Goal: Register for event/course

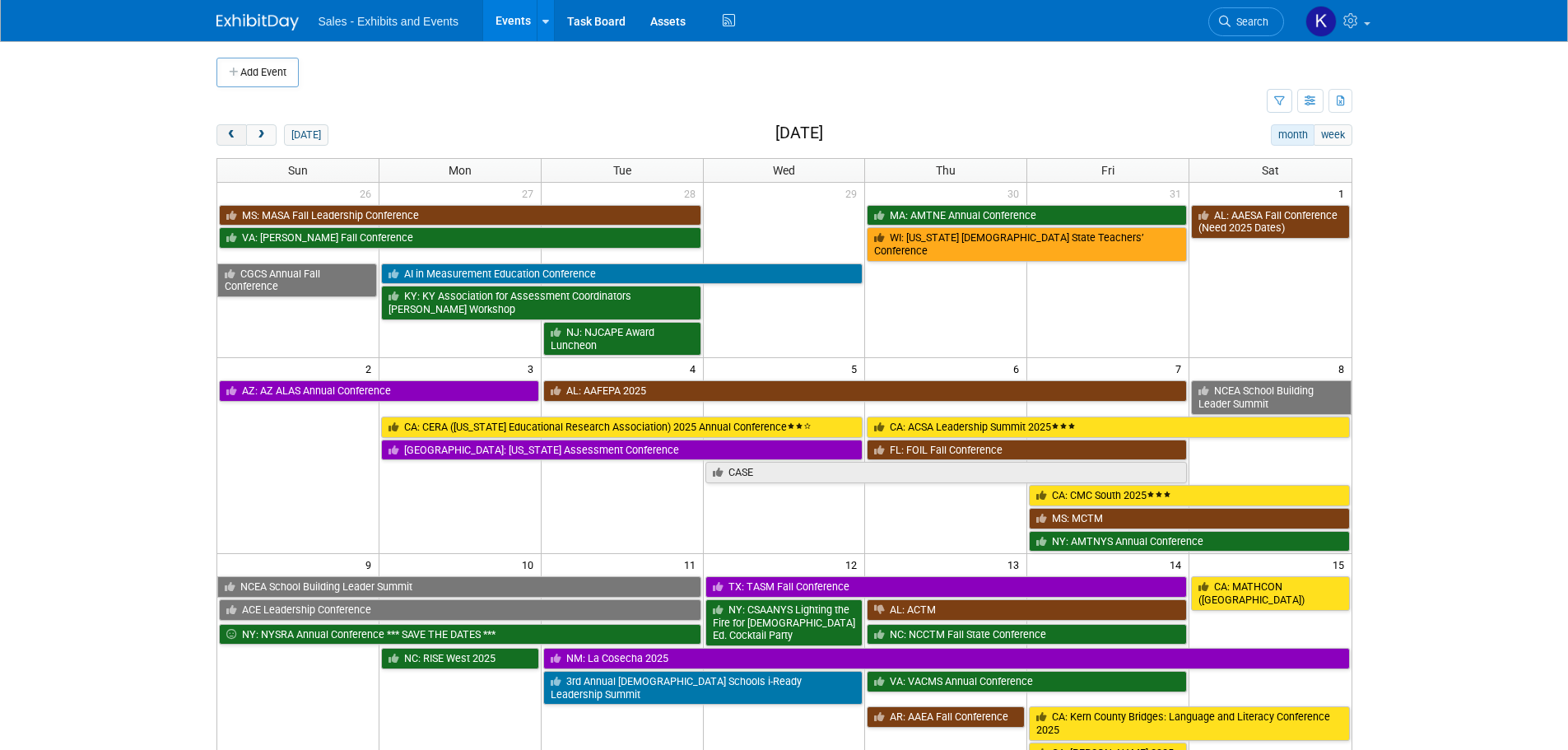
click at [223, 133] on button "prev" at bounding box center [231, 135] width 30 height 21
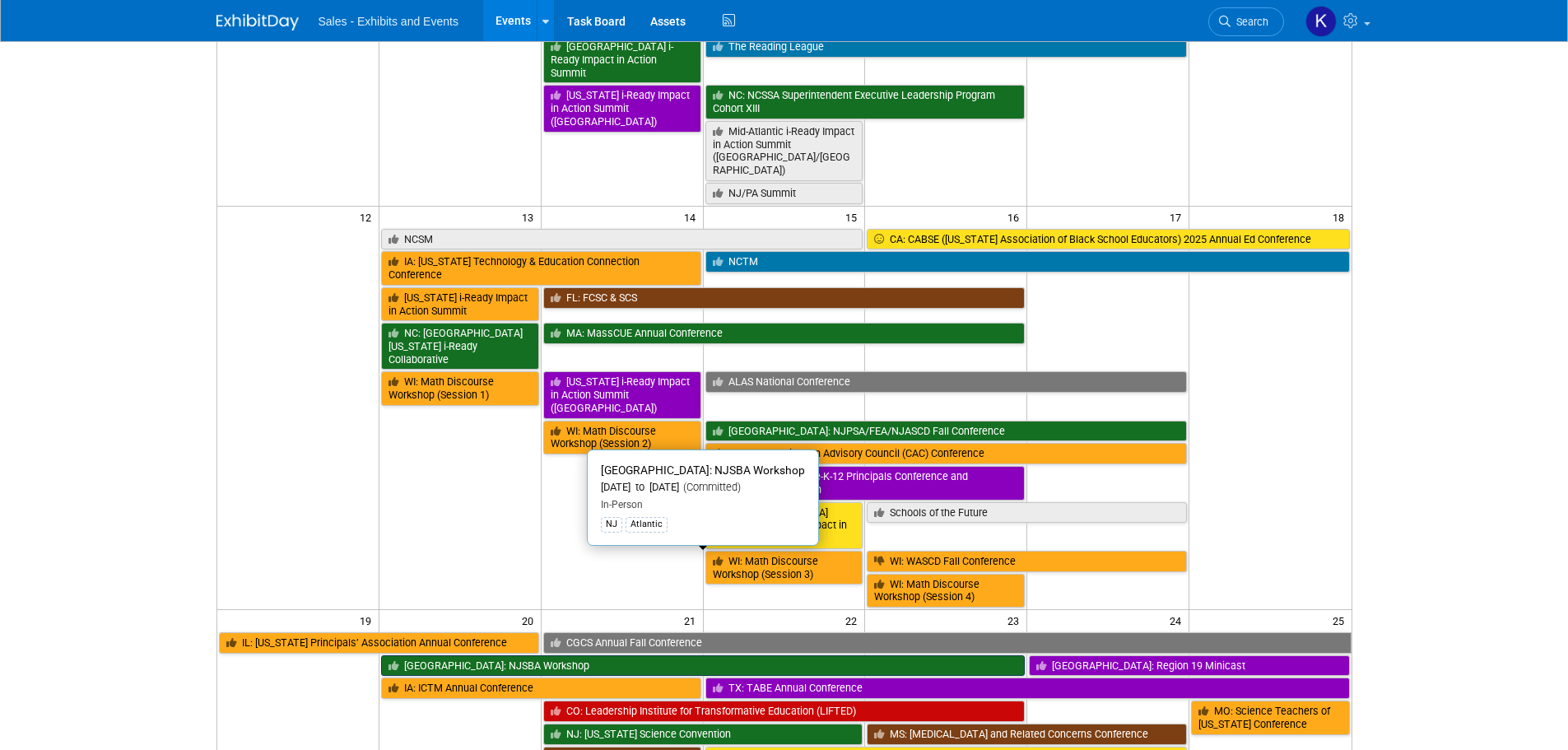
scroll to position [494, 0]
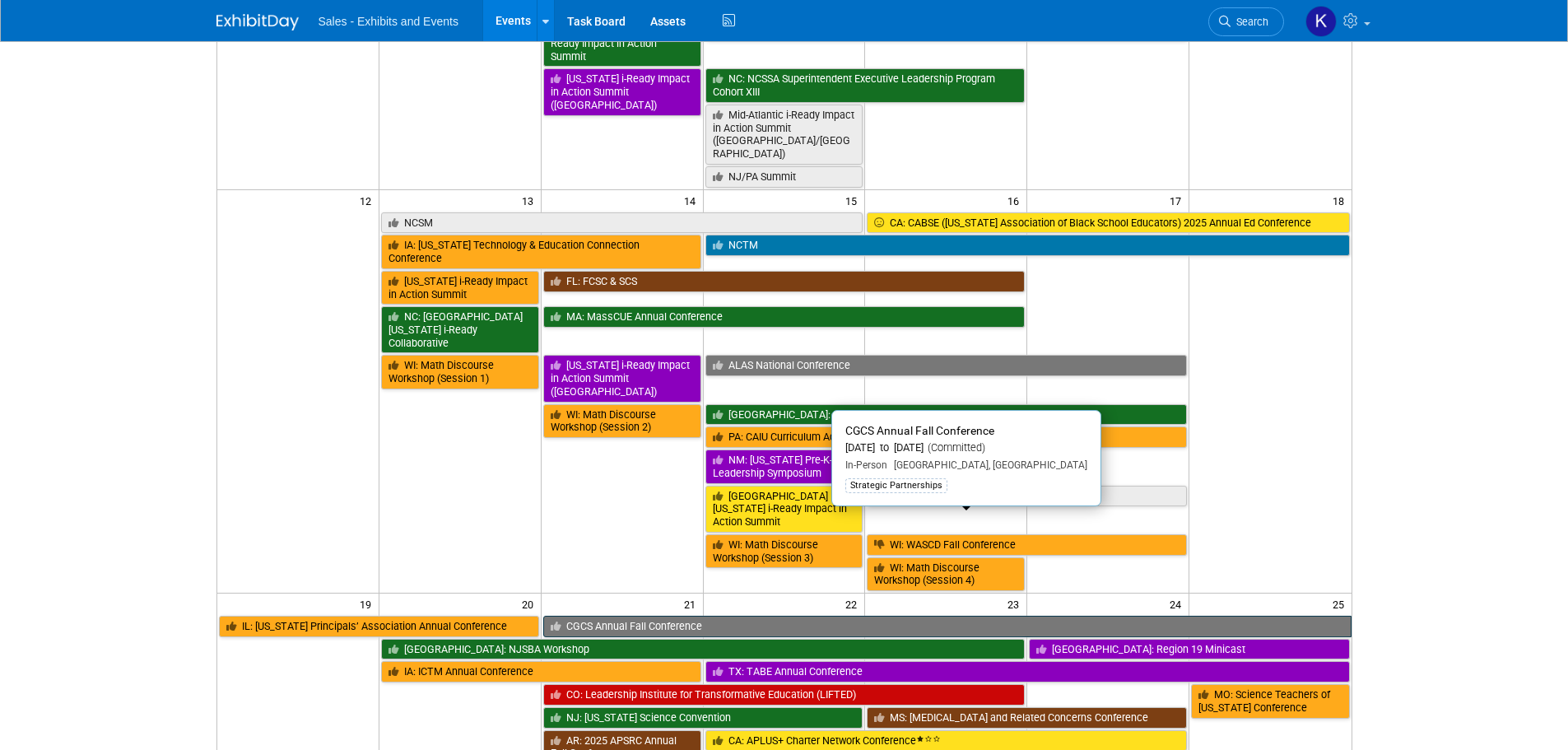
click at [767, 616] on link "CGCS Annual Fall Conference" at bounding box center [947, 627] width 808 height 21
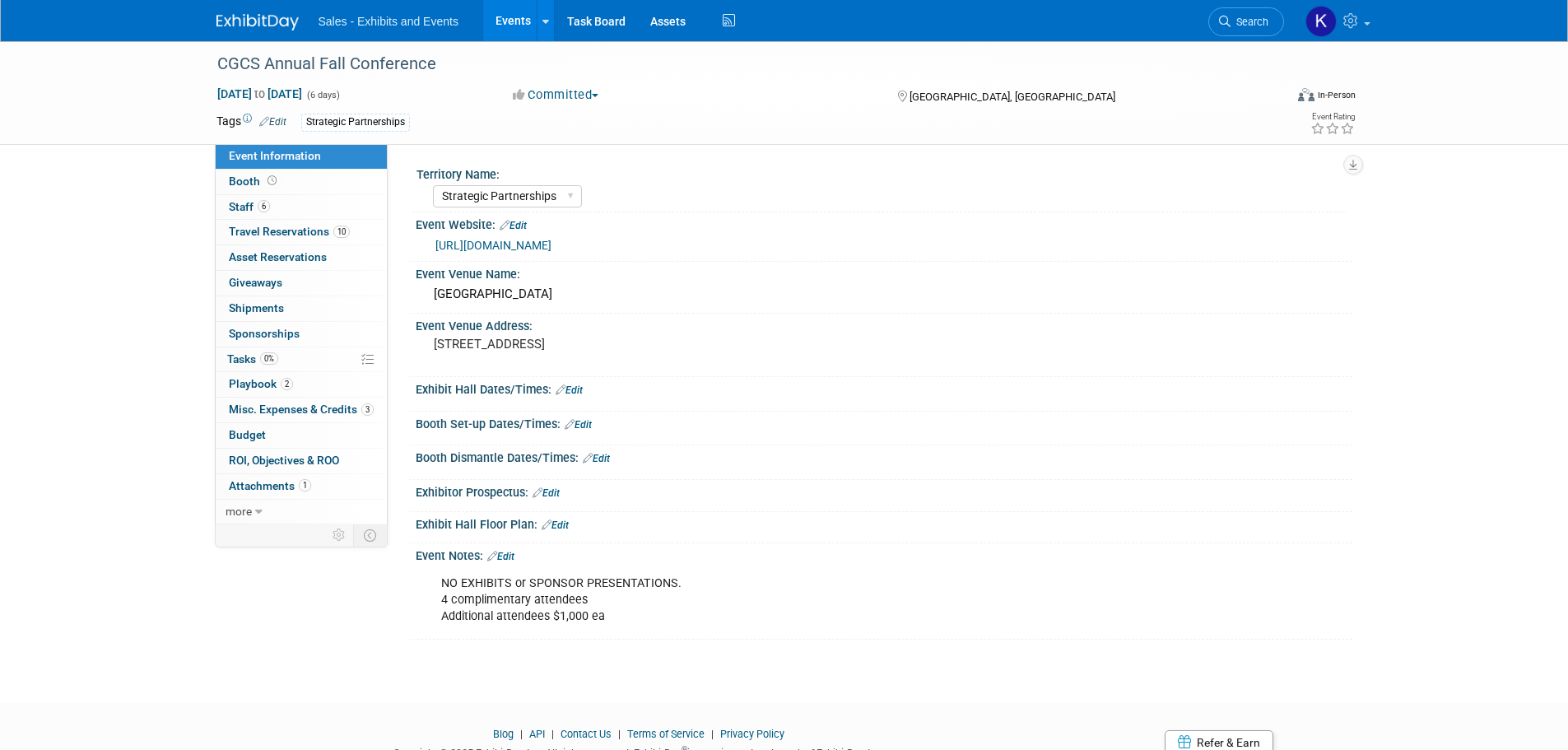
select select "Strategic Partnerships"
click at [239, 213] on span "Staff 6" at bounding box center [250, 207] width 41 height 14
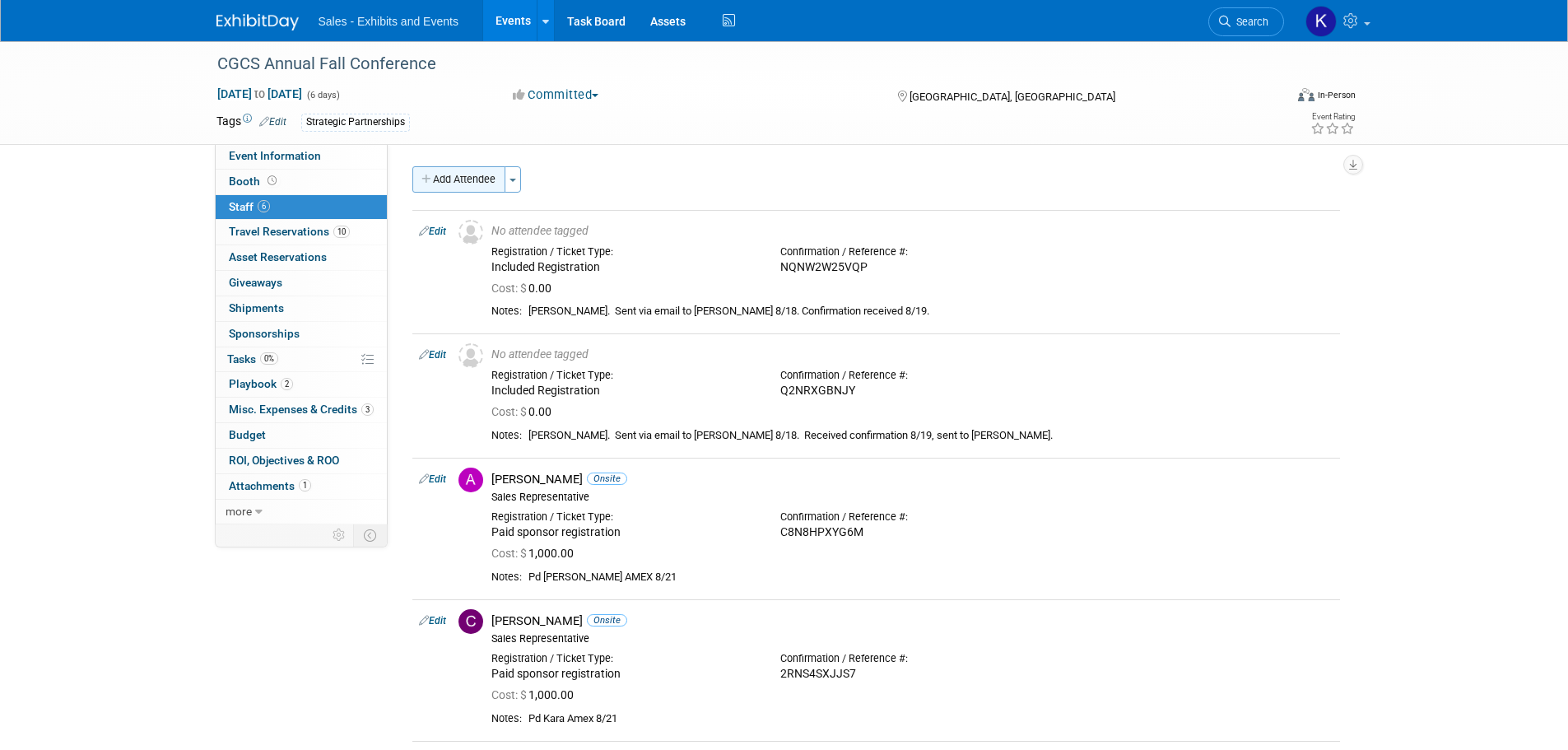
click at [478, 183] on button "Add Attendee" at bounding box center [460, 179] width 93 height 26
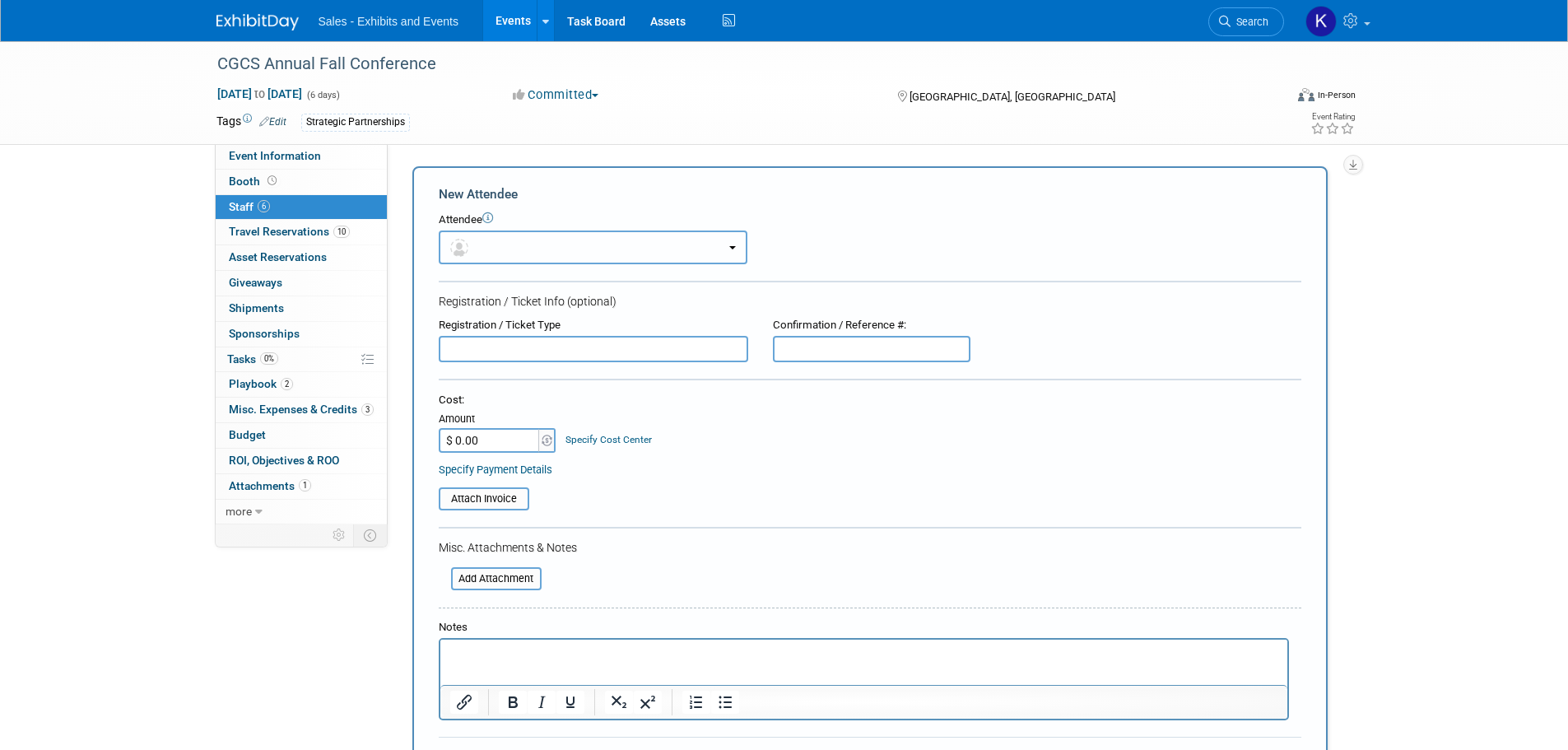
click at [604, 235] on button "button" at bounding box center [594, 247] width 309 height 34
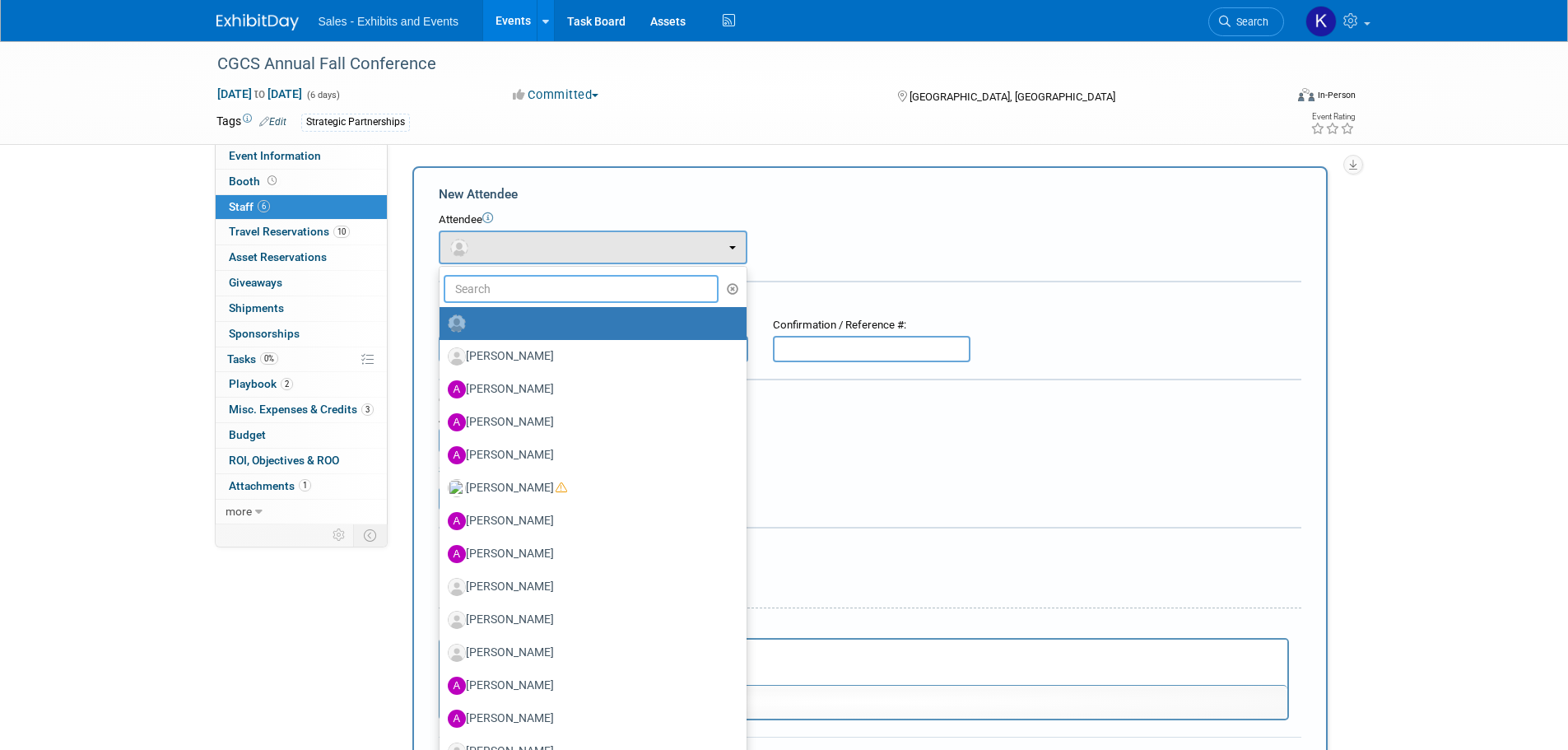
click at [570, 294] on input "text" at bounding box center [582, 289] width 276 height 28
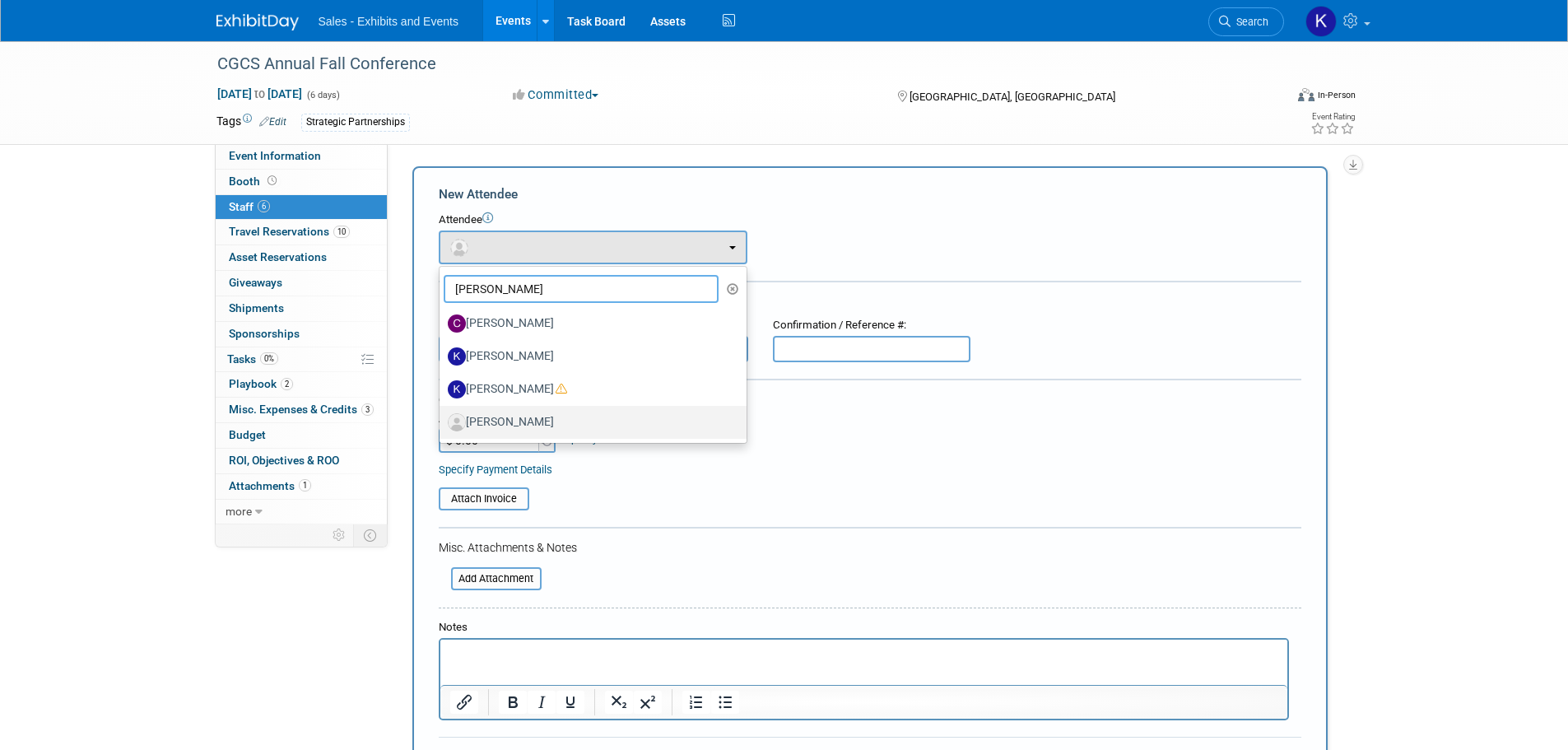
type input "[PERSON_NAME]"
click at [529, 420] on label "[PERSON_NAME]" at bounding box center [589, 422] width 283 height 26
click at [442, 420] on input "[PERSON_NAME]" at bounding box center [436, 420] width 11 height 11
select select "bedb1d6f-66de-4ad2-b7fa-b9138f077530"
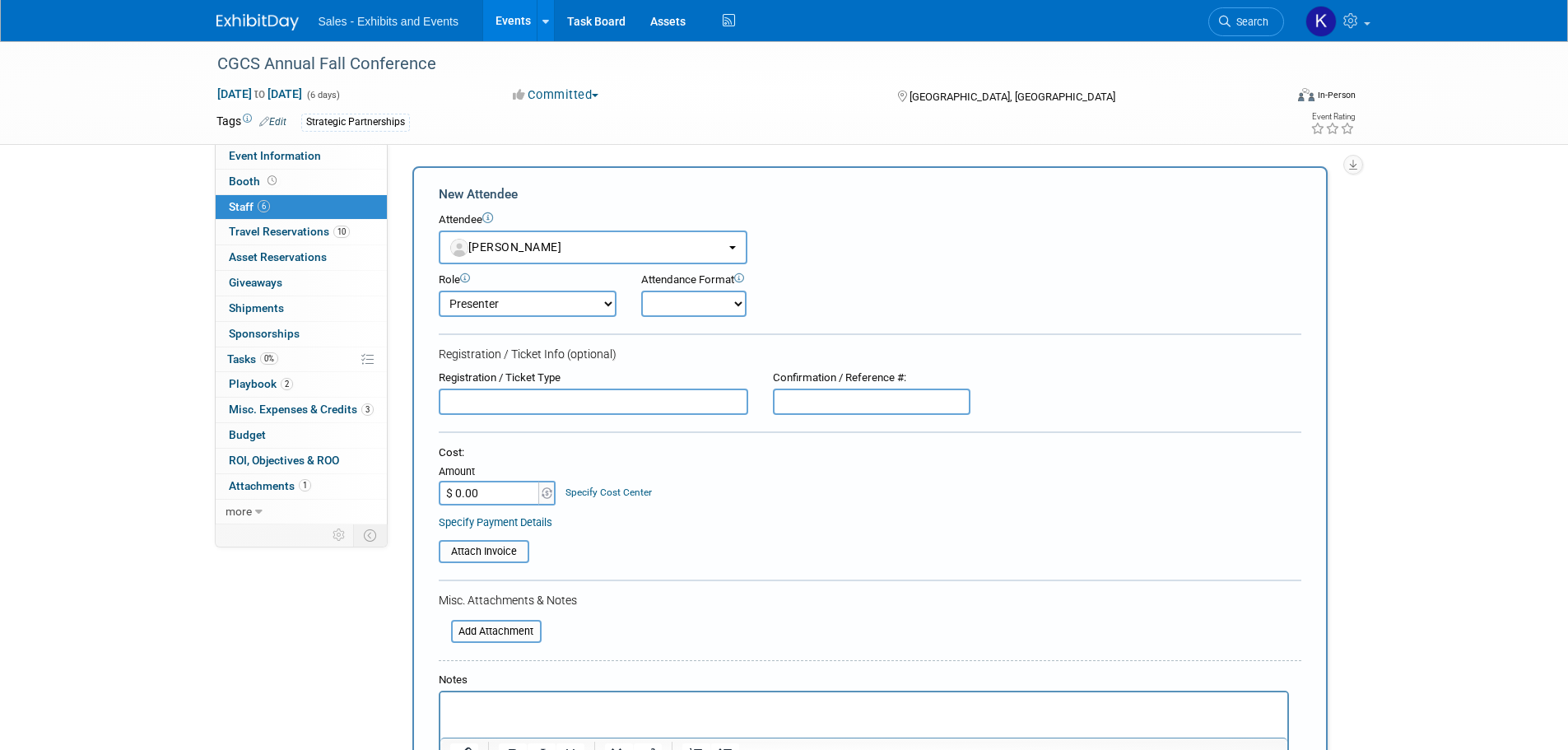
click at [611, 305] on select "Author Demonstrator Host Planner Presenter Product Rep Sales Representative" at bounding box center [528, 303] width 178 height 26
select select "4"
click at [439, 290] on select "Author Demonstrator Host Planner Presenter Product Rep Sales Representative" at bounding box center [528, 303] width 178 height 26
drag, startPoint x: 695, startPoint y: 294, endPoint x: 695, endPoint y: 303, distance: 9.0
click at [694, 294] on select "Onsite Remote" at bounding box center [694, 303] width 105 height 26
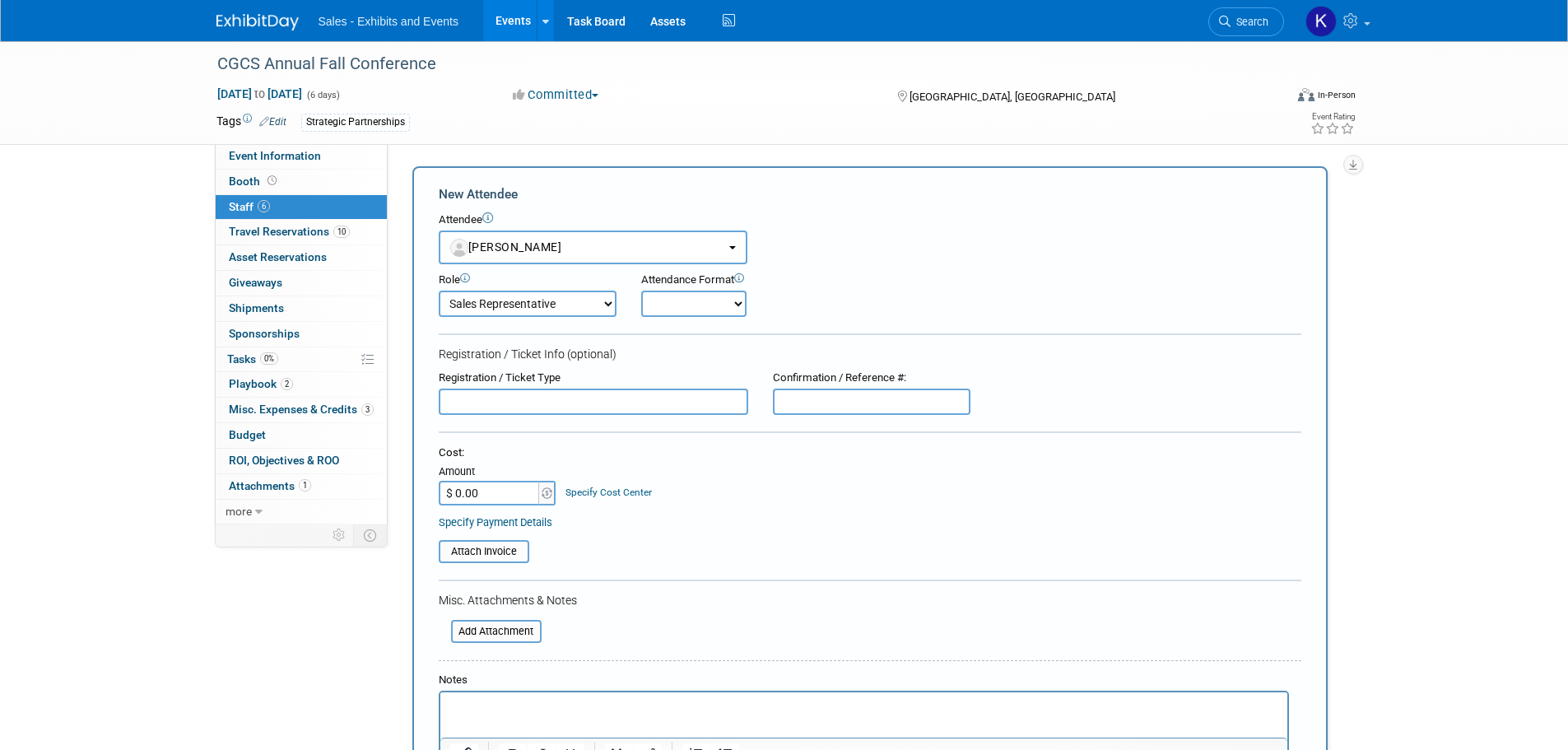
select select "1"
click at [641, 290] on select "Onsite Remote" at bounding box center [694, 303] width 105 height 26
click at [631, 396] on input "text" at bounding box center [594, 401] width 310 height 26
type input "Paid Sponsor Registration"
drag, startPoint x: 836, startPoint y: 397, endPoint x: 849, endPoint y: 410, distance: 18.4
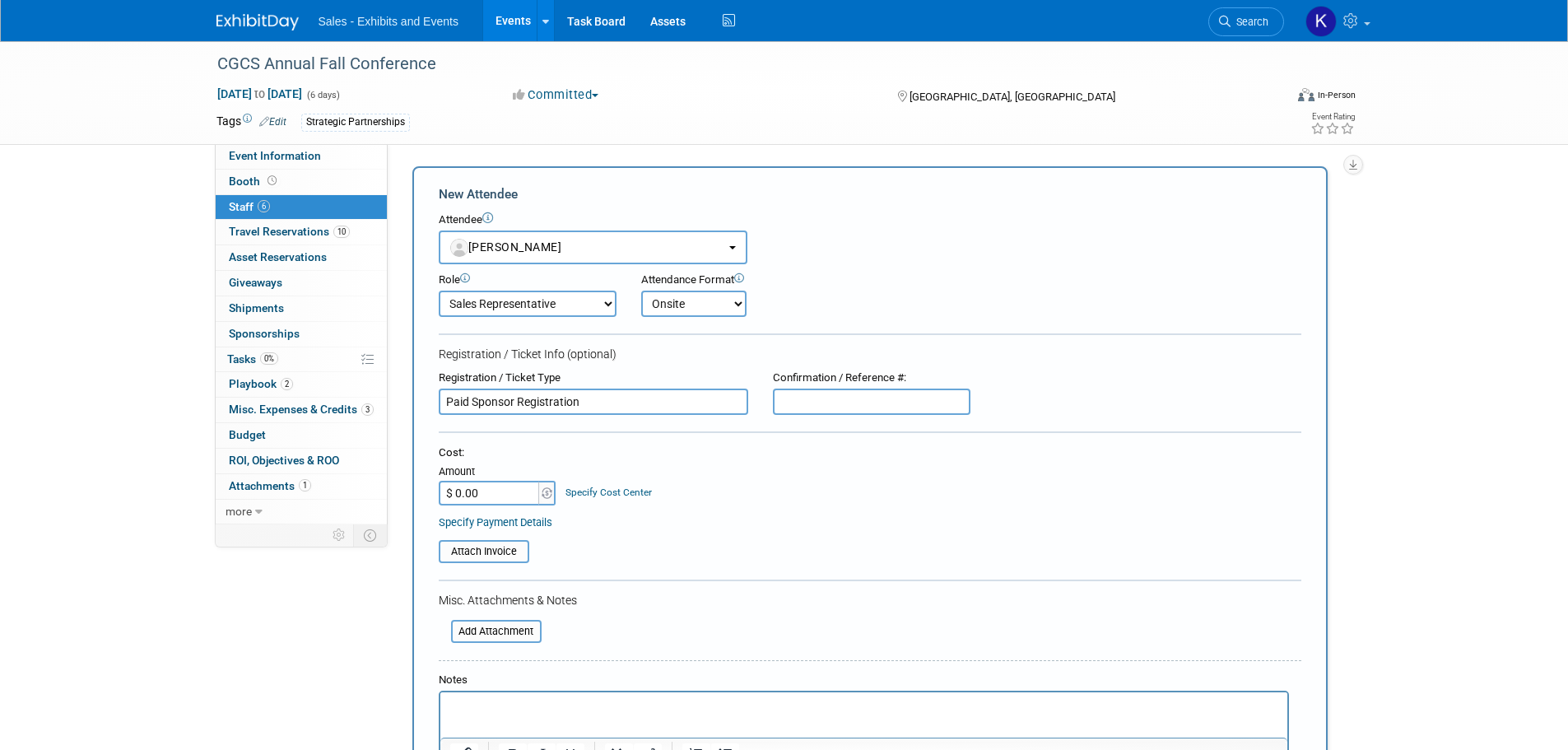
click at [836, 400] on input "text" at bounding box center [871, 401] width 197 height 26
type input "C6NG29QKNBT"
type input "$ 1,000.00"
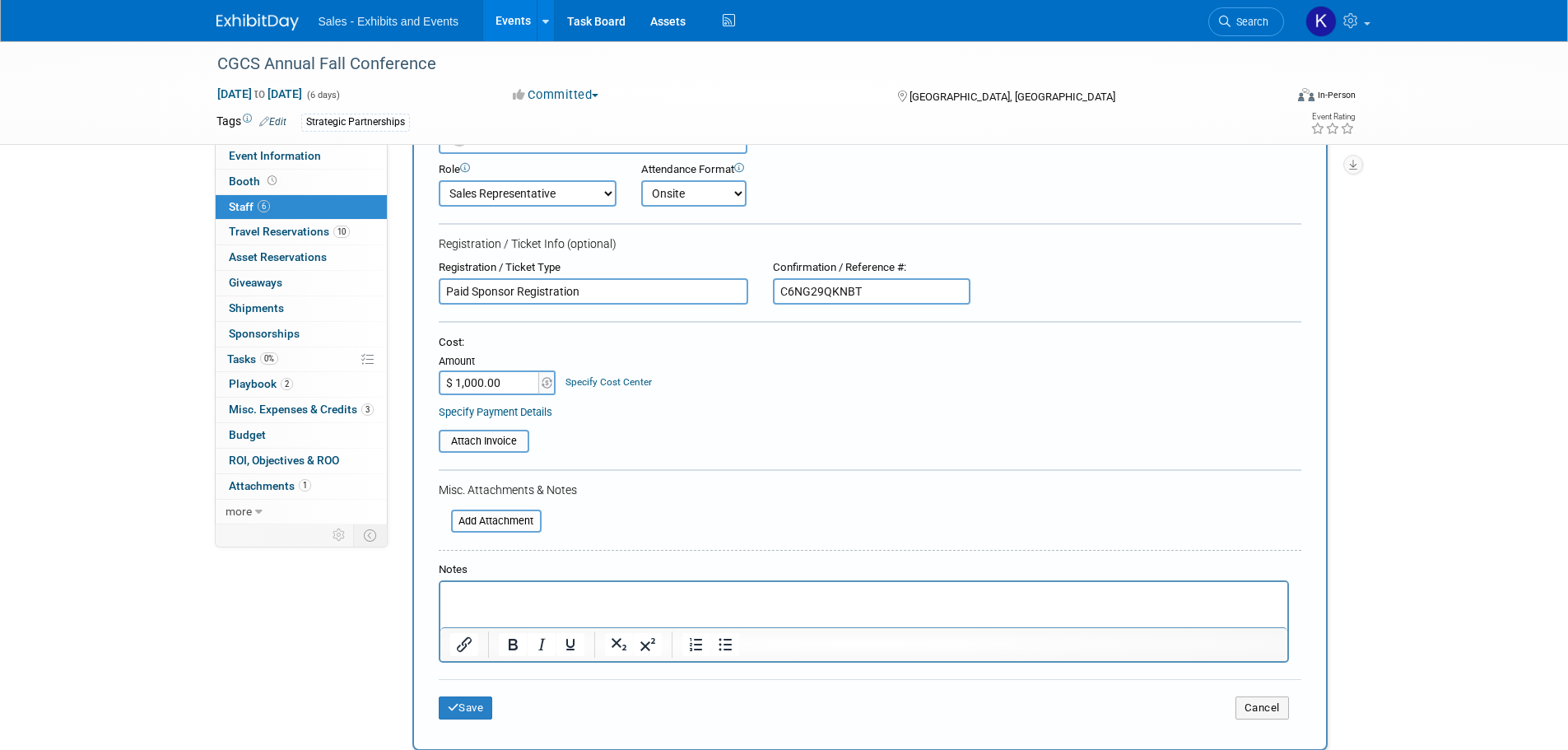
scroll to position [247, 0]
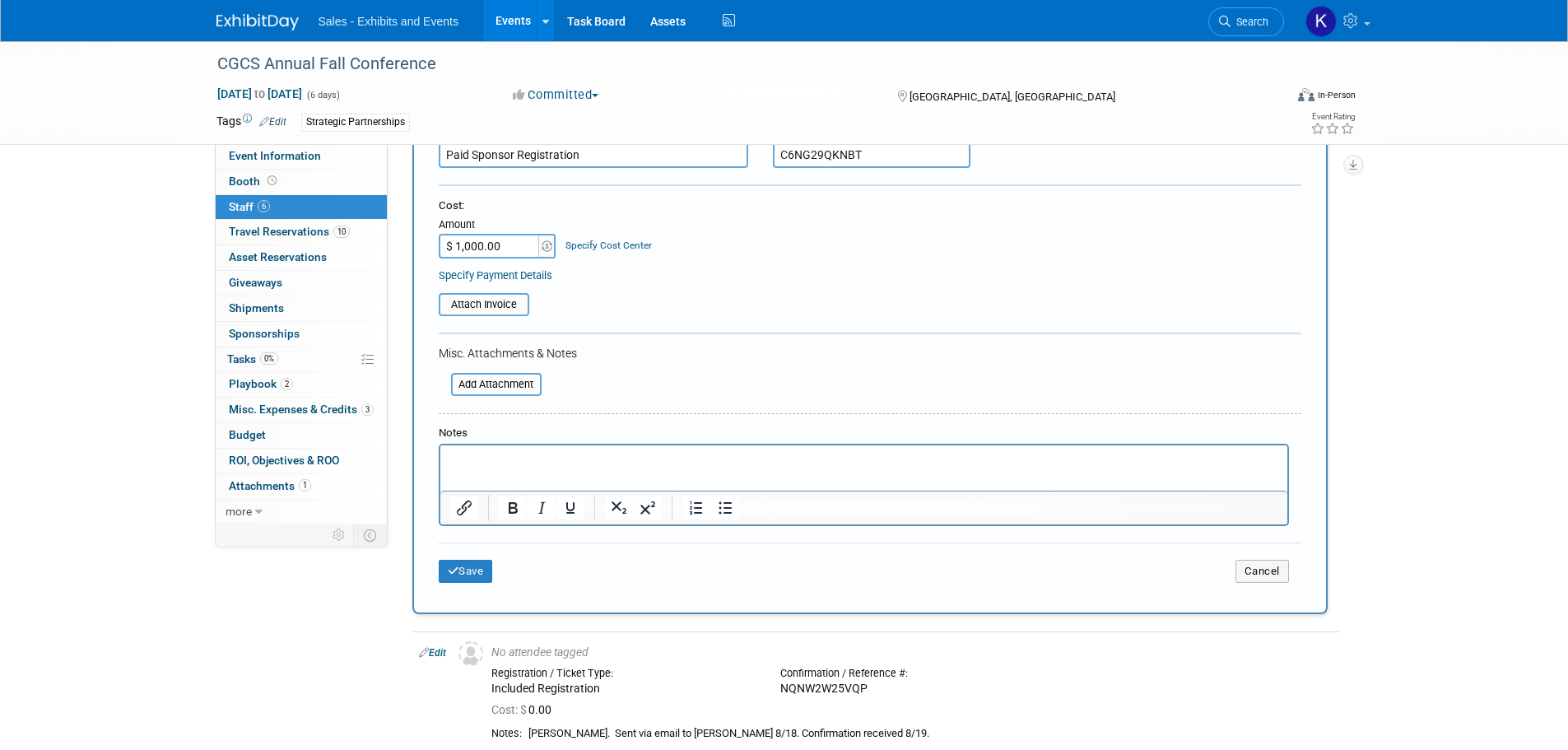
click at [552, 458] on p "Rich Text Area. Press ALT-0 for help." at bounding box center [864, 460] width 828 height 17
drag, startPoint x: 449, startPoint y: 461, endPoint x: 601, endPoint y: 462, distance: 152.0
click at [450, 461] on p "Pd. Kara Visa 8/22" at bounding box center [864, 460] width 828 height 17
drag, startPoint x: 461, startPoint y: 574, endPoint x: 474, endPoint y: 578, distance: 13.6
click at [461, 574] on button "Save" at bounding box center [466, 571] width 54 height 23
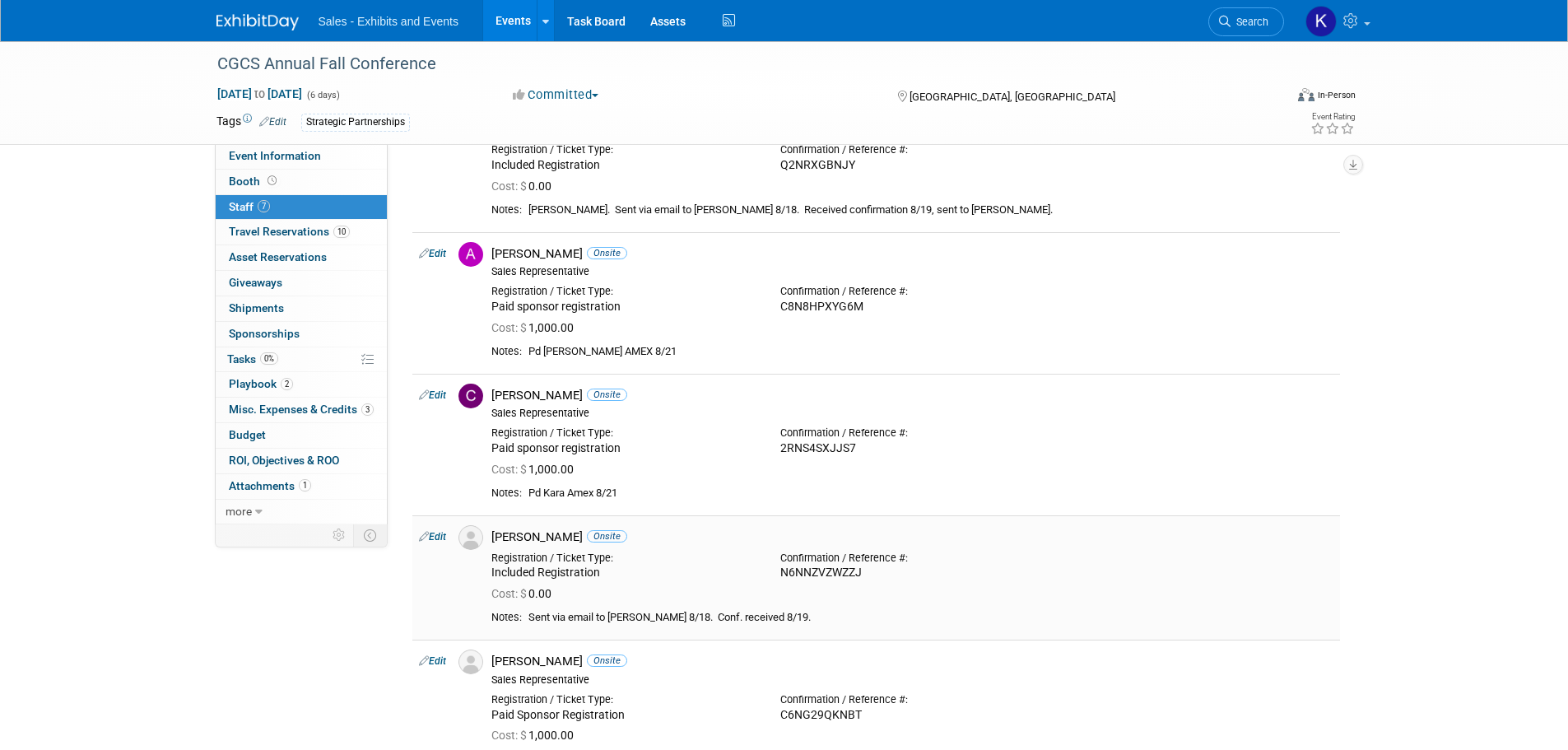
scroll to position [0, 0]
